Goal: Task Accomplishment & Management: Manage account settings

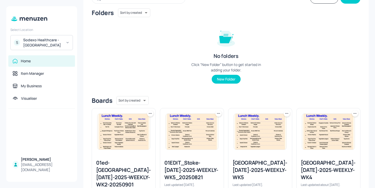
scroll to position [41, 0]
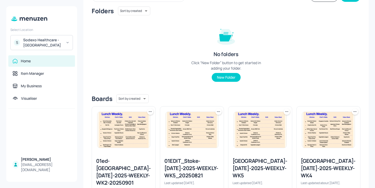
click at [150, 114] on icon at bounding box center [150, 111] width 5 height 5
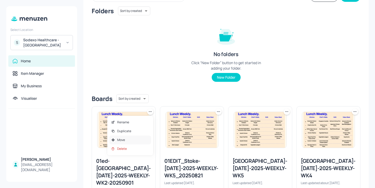
click at [134, 139] on div "Move" at bounding box center [130, 140] width 42 height 9
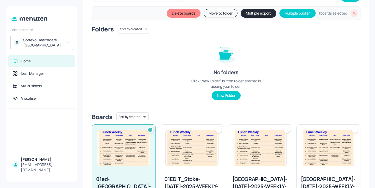
click at [187, 140] on img at bounding box center [192, 148] width 53 height 36
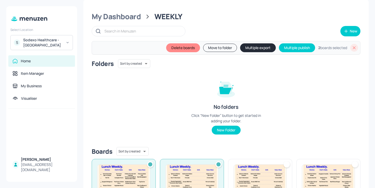
scroll to position [0, 0]
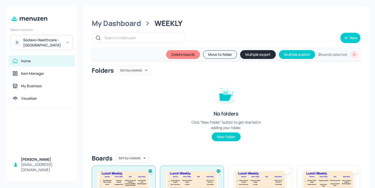
click at [216, 54] on button "Move to folder" at bounding box center [220, 54] width 34 height 8
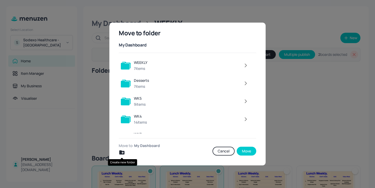
click at [121, 153] on icon "Create new folder" at bounding box center [121, 153] width 5 height 4
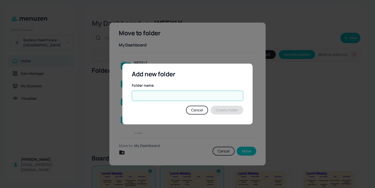
click at [151, 101] on input "text" at bounding box center [187, 96] width 111 height 10
type input "01-ed"
click at [234, 109] on button "Create folder" at bounding box center [227, 110] width 33 height 9
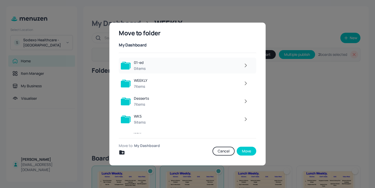
click at [229, 62] on div at bounding box center [200, 65] width 103 height 10
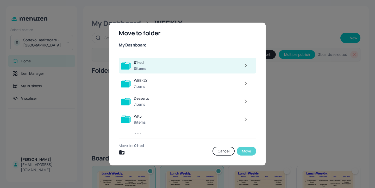
click at [250, 151] on button "Move" at bounding box center [247, 151] width 20 height 9
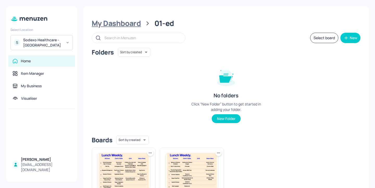
click at [117, 19] on div "My Dashboard" at bounding box center [116, 23] width 49 height 9
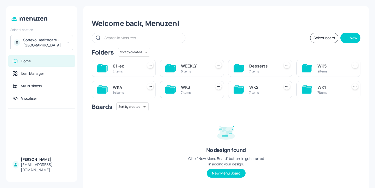
click at [185, 69] on div "WEEKLY" at bounding box center [195, 66] width 28 height 6
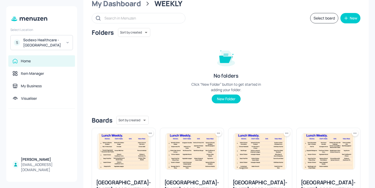
scroll to position [49, 0]
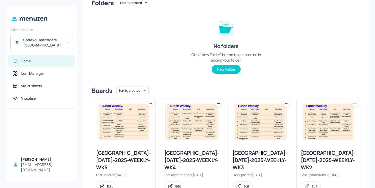
click at [152, 103] on icon at bounding box center [150, 103] width 5 height 5
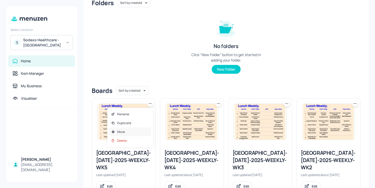
click at [139, 132] on div "Move" at bounding box center [130, 132] width 42 height 9
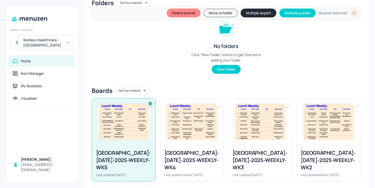
click at [223, 12] on button "Move to folder" at bounding box center [221, 13] width 34 height 8
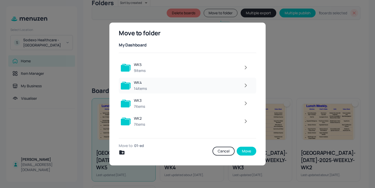
scroll to position [49, 0]
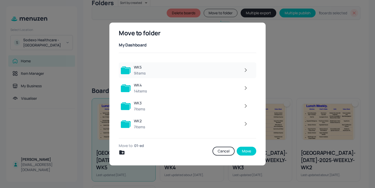
click at [243, 71] on icon "button" at bounding box center [245, 70] width 7 height 6
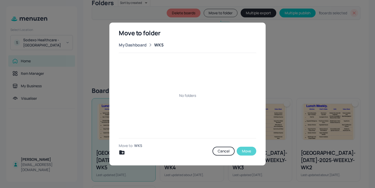
click at [250, 153] on button "Move" at bounding box center [247, 151] width 20 height 9
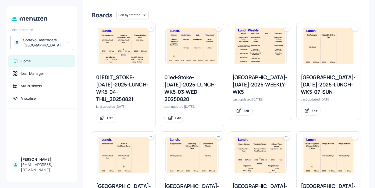
scroll to position [125, 0]
click at [151, 28] on icon at bounding box center [150, 28] width 5 height 5
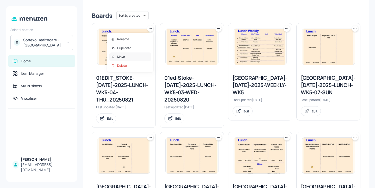
click at [131, 60] on div "Move" at bounding box center [130, 57] width 42 height 9
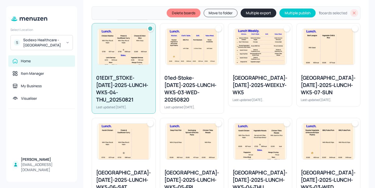
click at [192, 64] on img at bounding box center [192, 47] width 53 height 36
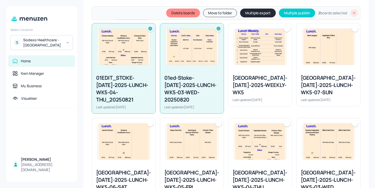
click at [203, 14] on button "Move to folder" at bounding box center [220, 13] width 34 height 8
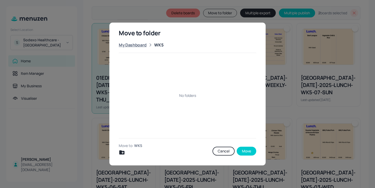
click at [137, 44] on div "My Dashboard" at bounding box center [133, 45] width 28 height 6
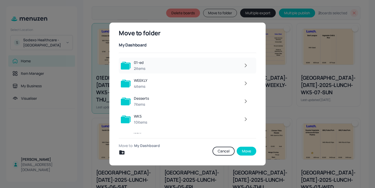
click at [166, 65] on div at bounding box center [199, 65] width 103 height 10
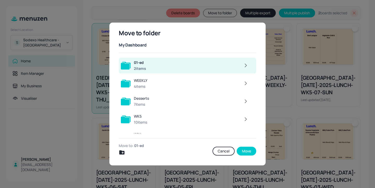
click at [247, 62] on button "button" at bounding box center [245, 65] width 10 height 10
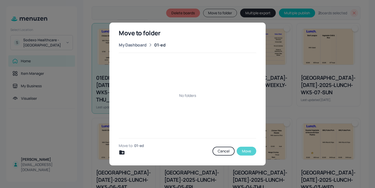
click at [245, 150] on button "Move" at bounding box center [247, 151] width 20 height 9
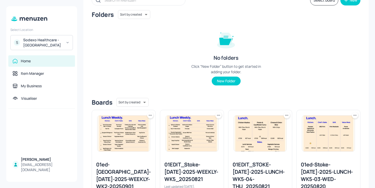
scroll to position [0, 0]
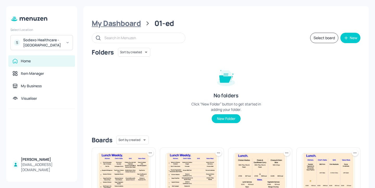
click at [133, 26] on div "My Dashboard" at bounding box center [116, 23] width 49 height 9
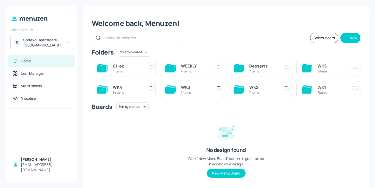
click at [195, 66] on div "WEEKLY" at bounding box center [195, 66] width 28 height 6
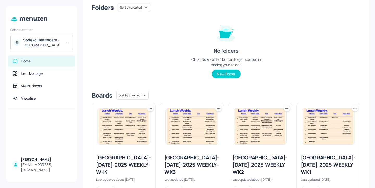
scroll to position [62, 0]
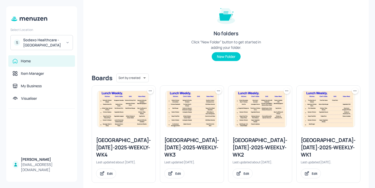
click at [151, 90] on icon at bounding box center [150, 90] width 5 height 5
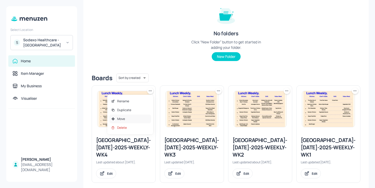
click at [135, 116] on div "Move" at bounding box center [130, 119] width 42 height 9
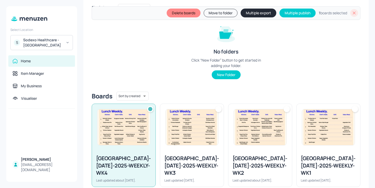
scroll to position [66, 0]
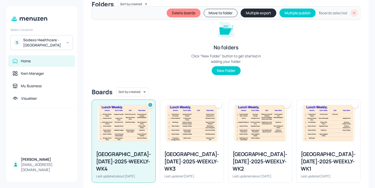
click at [223, 13] on button "Move to folder" at bounding box center [221, 13] width 34 height 8
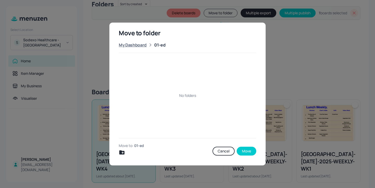
click at [136, 47] on div "My Dashboard" at bounding box center [133, 45] width 28 height 6
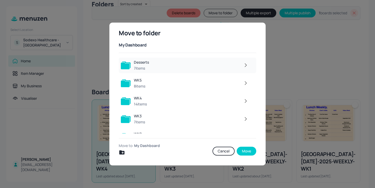
scroll to position [38, 0]
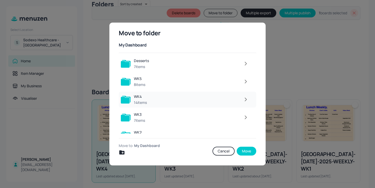
click at [248, 102] on button "button" at bounding box center [245, 99] width 10 height 10
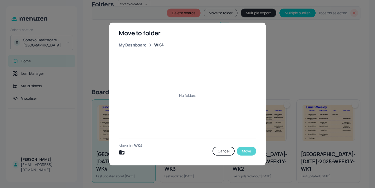
click at [245, 150] on button "Move" at bounding box center [247, 151] width 20 height 9
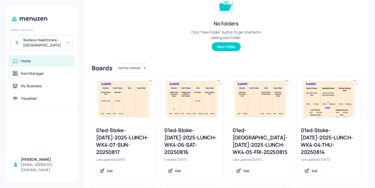
scroll to position [104, 0]
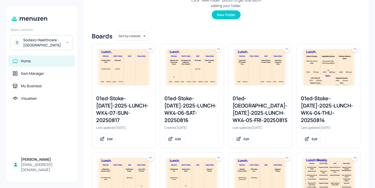
click at [151, 49] on icon at bounding box center [150, 49] width 5 height 5
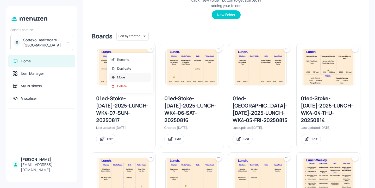
click at [132, 78] on div "Move" at bounding box center [130, 77] width 42 height 9
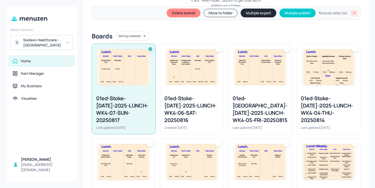
click at [204, 84] on img at bounding box center [192, 67] width 53 height 36
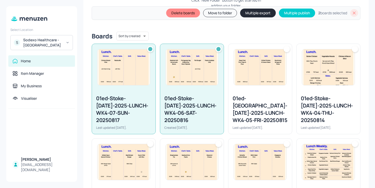
click at [262, 93] on div "01ed-Mandeville-JUL-2025-LUNCH-WK4-05-FRI-20250815 Last updated 23 days ago." at bounding box center [260, 112] width 64 height 43
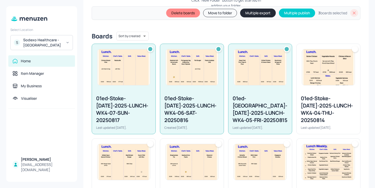
click at [311, 88] on div at bounding box center [328, 67] width 64 height 47
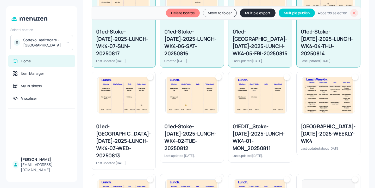
scroll to position [197, 0]
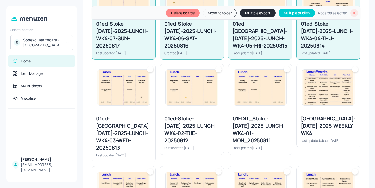
click at [245, 119] on div "01EDIT_Stoke-JUL-2025-LUNCH-WK4-01-MON_20250811" at bounding box center [259, 129] width 55 height 29
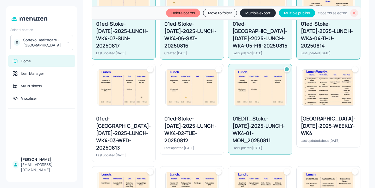
click at [188, 115] on div "01ed-Stoke-JUL-2025-LUNCH-WK4-02-TUE-20250812" at bounding box center [191, 129] width 55 height 29
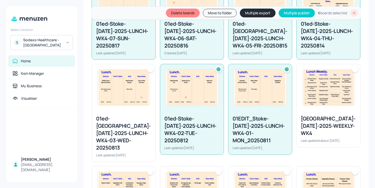
click at [116, 115] on div "01ed-Mandeville-JUL-2025-LUNCH-WK4-03-WED-20250813" at bounding box center [123, 133] width 55 height 36
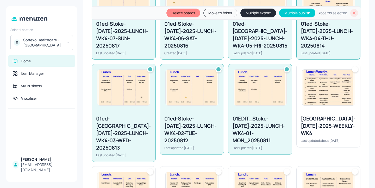
click at [225, 12] on button "Move to folder" at bounding box center [220, 13] width 34 height 8
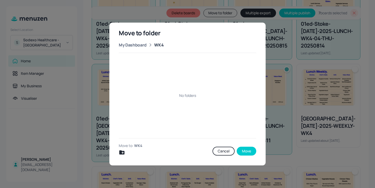
click at [147, 43] on div "My Dashboard WK4" at bounding box center [187, 45] width 137 height 6
click at [145, 44] on div "My Dashboard" at bounding box center [133, 45] width 28 height 6
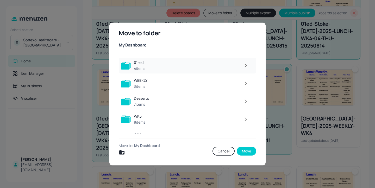
click at [172, 60] on div "01-ed 4 items" at bounding box center [187, 66] width 137 height 16
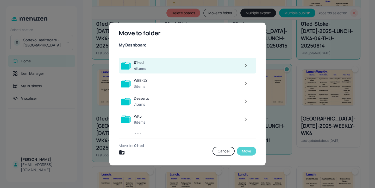
click at [247, 153] on button "Move" at bounding box center [247, 151] width 20 height 9
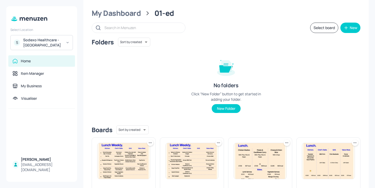
scroll to position [0, 0]
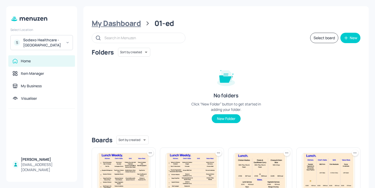
click at [140, 23] on div "My Dashboard" at bounding box center [116, 23] width 49 height 9
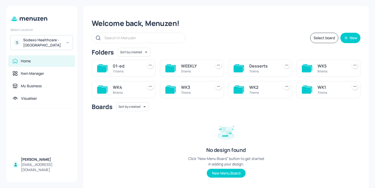
click at [179, 65] on div "WEEKLY 3 items" at bounding box center [192, 68] width 64 height 17
click at [191, 69] on div "3 items" at bounding box center [195, 71] width 28 height 4
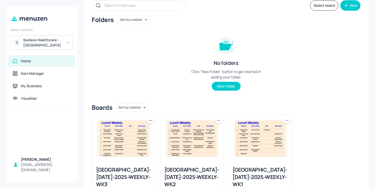
scroll to position [62, 0]
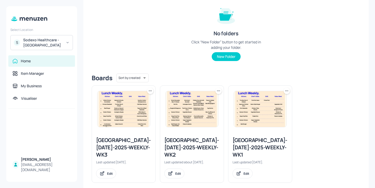
click at [150, 92] on icon at bounding box center [150, 90] width 5 height 5
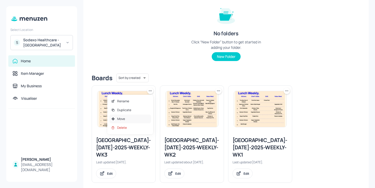
click at [133, 118] on div "Move" at bounding box center [130, 119] width 42 height 9
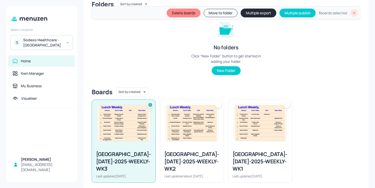
click at [223, 10] on button "Move to folder" at bounding box center [221, 13] width 34 height 8
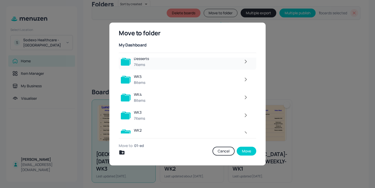
scroll to position [49, 0]
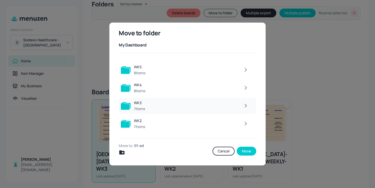
click at [241, 102] on button "button" at bounding box center [245, 106] width 10 height 10
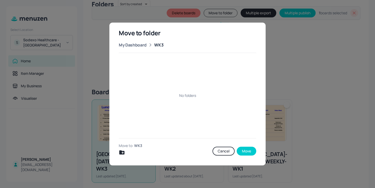
scroll to position [0, 0]
click at [245, 150] on button "Move" at bounding box center [247, 151] width 20 height 9
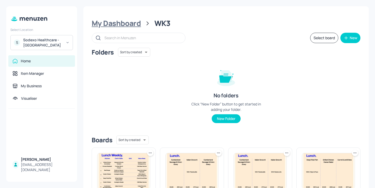
click at [138, 22] on div "My Dashboard" at bounding box center [116, 23] width 49 height 9
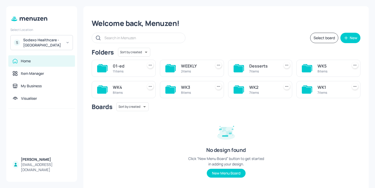
click at [192, 63] on div "WEEKLY" at bounding box center [195, 66] width 28 height 6
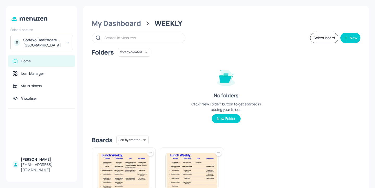
scroll to position [62, 0]
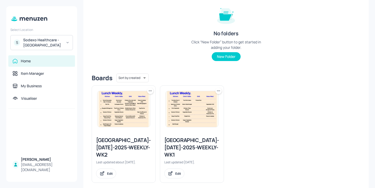
click at [150, 91] on icon at bounding box center [150, 90] width 5 height 5
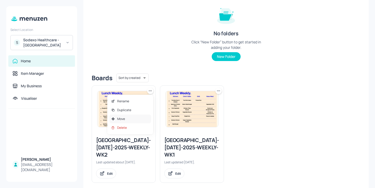
click at [143, 119] on div "Move" at bounding box center [130, 119] width 42 height 9
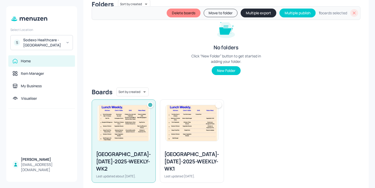
click at [214, 14] on button "Move to folder" at bounding box center [221, 13] width 34 height 8
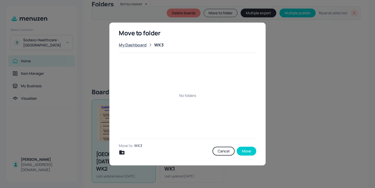
click at [141, 46] on div "My Dashboard" at bounding box center [133, 45] width 28 height 6
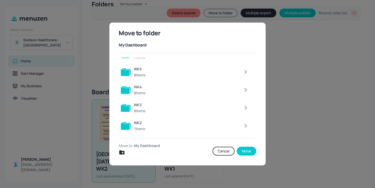
scroll to position [66, 0]
click at [224, 111] on div at bounding box center [199, 108] width 103 height 10
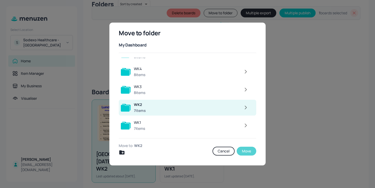
click at [250, 154] on button "Move" at bounding box center [247, 151] width 20 height 9
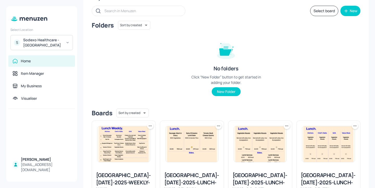
scroll to position [0, 0]
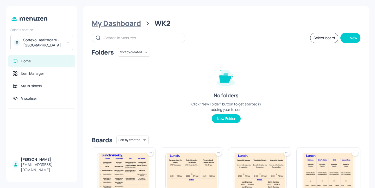
click at [122, 22] on div "My Dashboard" at bounding box center [116, 23] width 49 height 9
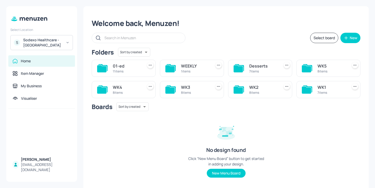
click at [203, 71] on div "1 items" at bounding box center [195, 71] width 28 height 4
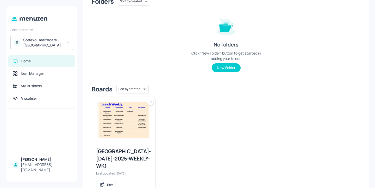
scroll to position [62, 0]
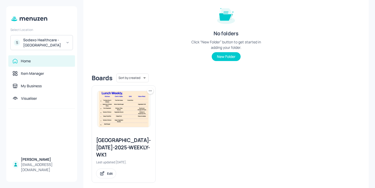
click at [128, 143] on div "Stoke Mandeville-JUL-2025-WEEKLY-WK1" at bounding box center [123, 148] width 55 height 22
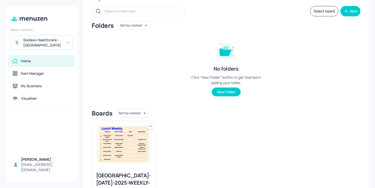
scroll to position [56, 0]
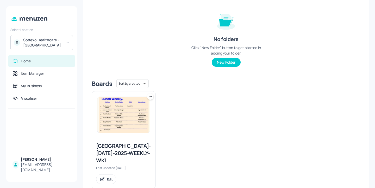
click at [153, 97] on div at bounding box center [150, 97] width 6 height 6
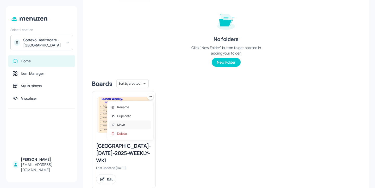
click at [142, 126] on div "Move" at bounding box center [130, 125] width 42 height 9
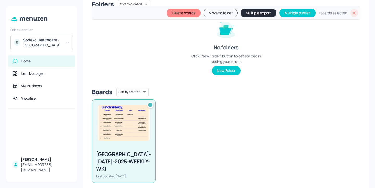
click at [217, 15] on button "Move to folder" at bounding box center [221, 13] width 34 height 8
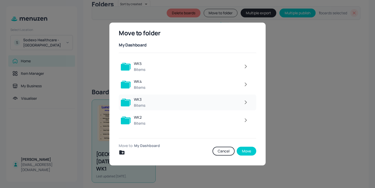
scroll to position [66, 0]
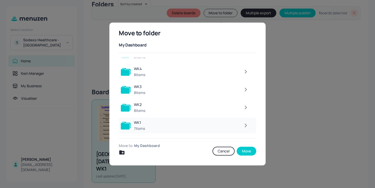
click at [239, 128] on div at bounding box center [199, 125] width 103 height 10
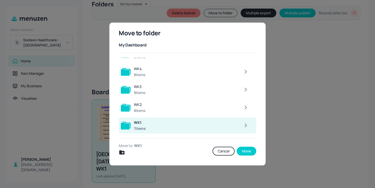
click at [246, 127] on icon "button" at bounding box center [245, 126] width 7 height 6
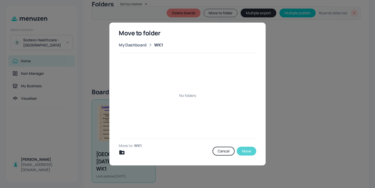
click at [247, 151] on button "Move" at bounding box center [247, 151] width 20 height 9
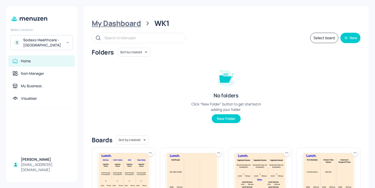
click at [135, 24] on div "My Dashboard" at bounding box center [116, 23] width 49 height 9
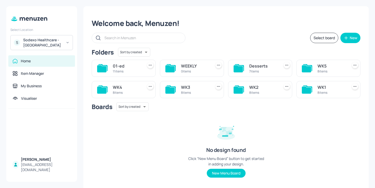
click at [219, 65] on icon at bounding box center [219, 65] width 1 height 1
click at [209, 93] on div "Delete" at bounding box center [198, 93] width 42 height 9
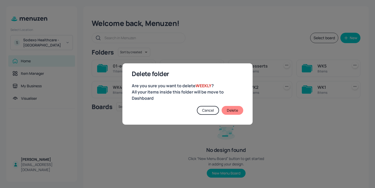
click at [239, 110] on button "Delete" at bounding box center [232, 110] width 22 height 9
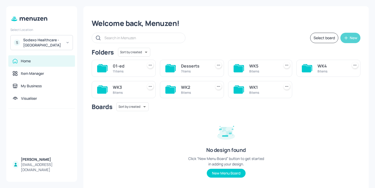
click at [350, 41] on button "New" at bounding box center [350, 38] width 20 height 10
click at [350, 54] on div "Add new folder" at bounding box center [333, 50] width 52 height 11
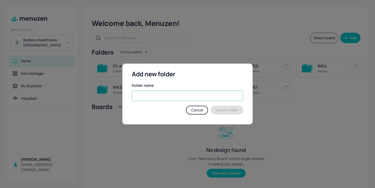
click at [169, 94] on input "text" at bounding box center [187, 96] width 111 height 10
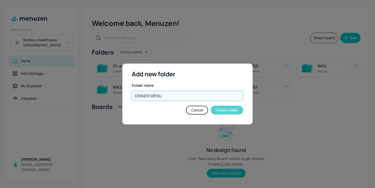
type input "DINNER MENU"
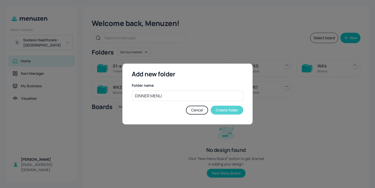
click at [217, 110] on button "Create folder" at bounding box center [227, 110] width 33 height 9
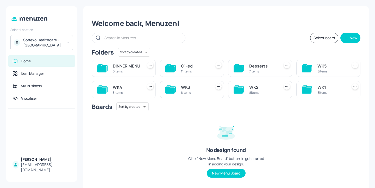
click at [194, 68] on div "01-ed" at bounding box center [195, 66] width 28 height 6
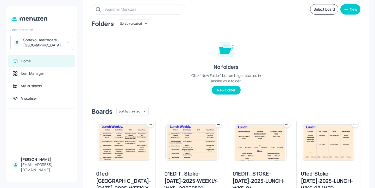
scroll to position [58, 0]
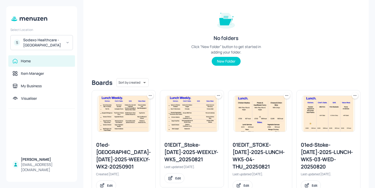
click at [285, 97] on icon at bounding box center [286, 95] width 5 height 5
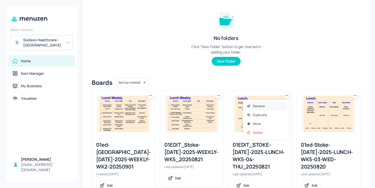
click at [273, 103] on div "Rename" at bounding box center [266, 106] width 42 height 9
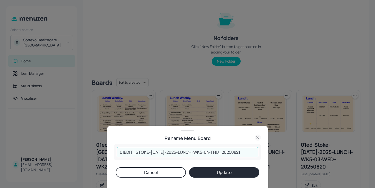
drag, startPoint x: 135, startPoint y: 153, endPoint x: 84, endPoint y: 147, distance: 51.4
click at [84, 147] on div "Rename Menu Board 01EDIT_STOKE-JUL-2025-LUNCH-WK5-04-THU_20250821 ​ Cancel Upda…" at bounding box center [187, 94] width 375 height 188
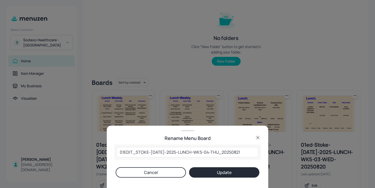
click at [256, 134] on div "Rename Menu Board" at bounding box center [187, 136] width 161 height 12
click at [259, 134] on div "Rename Menu Board" at bounding box center [187, 136] width 161 height 12
click at [259, 137] on icon at bounding box center [258, 138] width 6 height 6
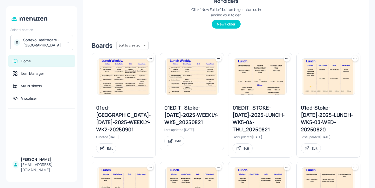
scroll to position [0, 0]
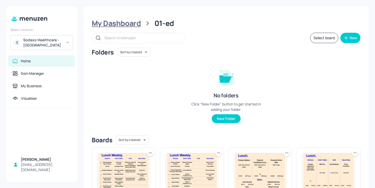
click at [132, 21] on div "My Dashboard" at bounding box center [116, 23] width 49 height 9
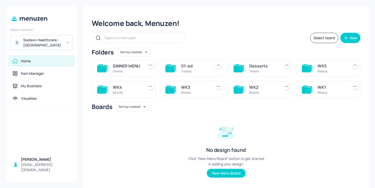
click at [312, 94] on div "WK1 8 items" at bounding box center [328, 89] width 64 height 17
click at [314, 94] on div "WK1 8 items" at bounding box center [328, 89] width 64 height 17
click at [317, 91] on div "WK1" at bounding box center [331, 87] width 28 height 6
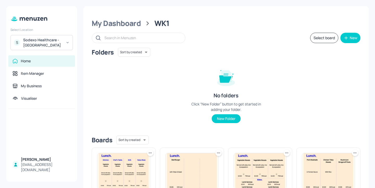
scroll to position [123, 0]
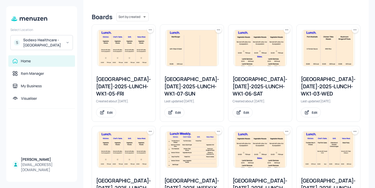
click at [218, 31] on icon at bounding box center [218, 29] width 5 height 5
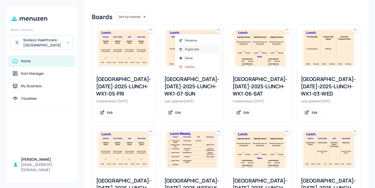
click at [208, 47] on div "Duplicate" at bounding box center [198, 49] width 42 height 9
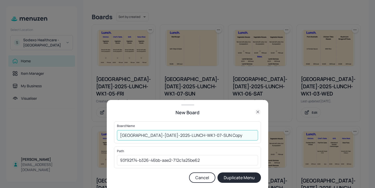
drag, startPoint x: 234, startPoint y: 133, endPoint x: 202, endPoint y: 133, distance: 32.0
click at [202, 133] on input "Stoke Mandeville-JUL-2025-LUNCH-WK1-07-SUN Copy" at bounding box center [187, 135] width 141 height 10
type input "[GEOGRAPHIC_DATA]-[DATE]-2025-LUNCH-WK1-01-MON"
click at [246, 177] on button "Duplicate Menu" at bounding box center [238, 178] width 43 height 10
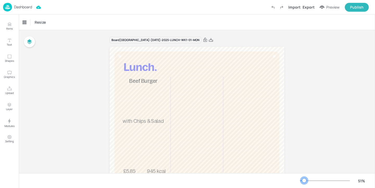
drag, startPoint x: 308, startPoint y: 181, endPoint x: 304, endPoint y: 181, distance: 4.5
click at [304, 181] on div at bounding box center [304, 181] width 4 height 4
